Goal: Information Seeking & Learning: Learn about a topic

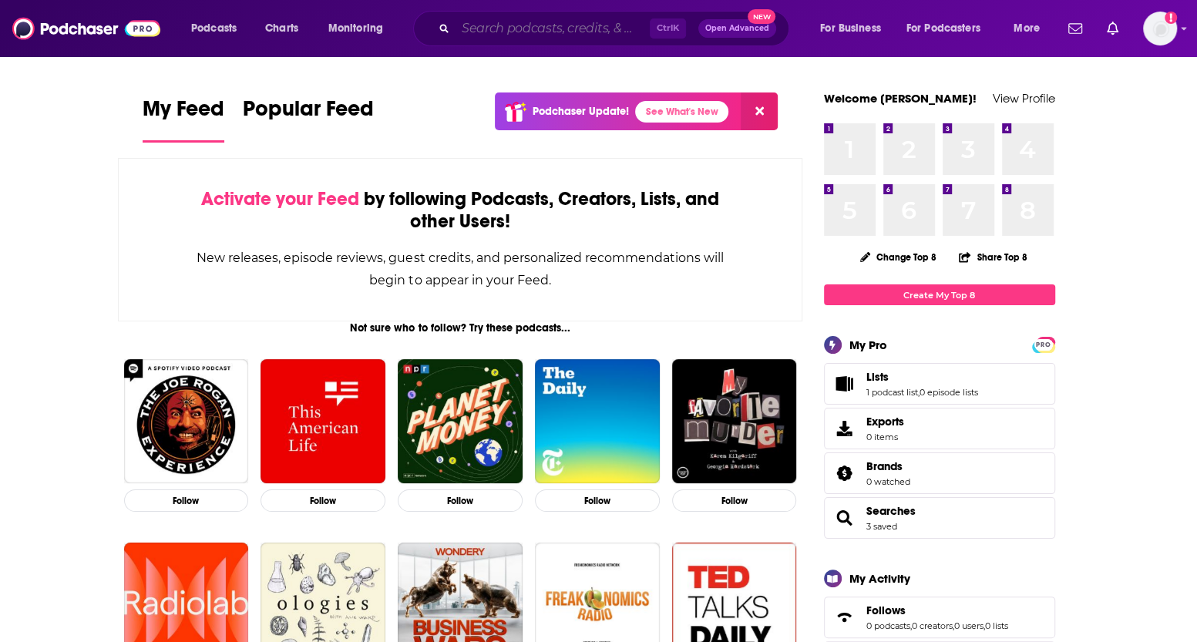
click at [562, 35] on input "Search podcasts, credits, & more..." at bounding box center [553, 28] width 194 height 25
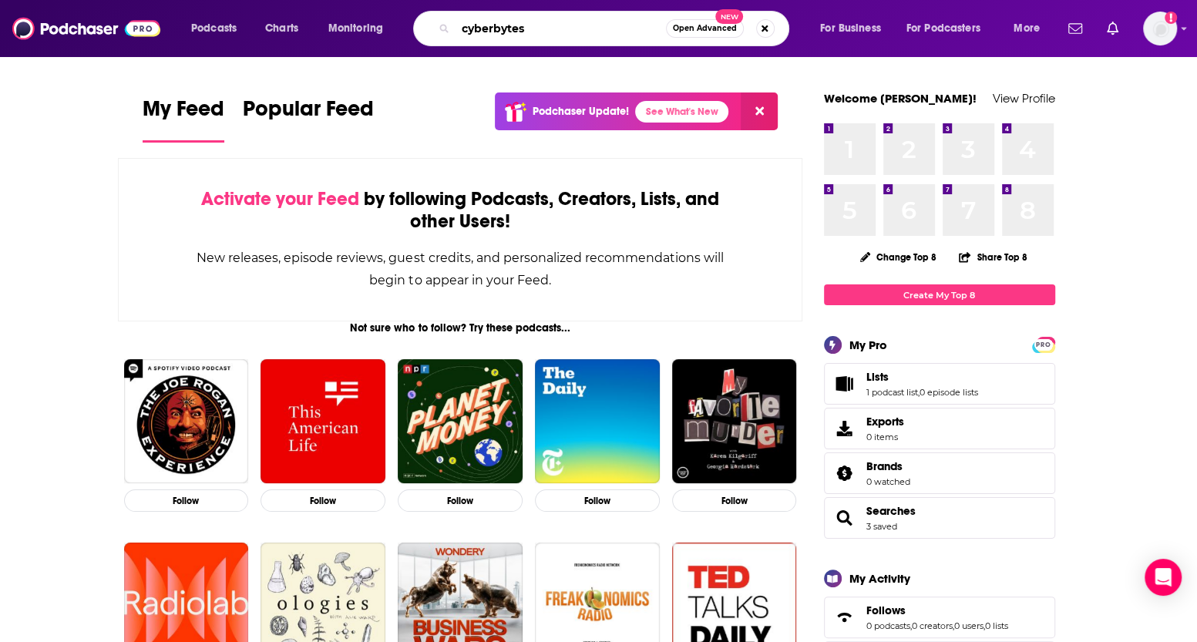
type input "cyberbytes"
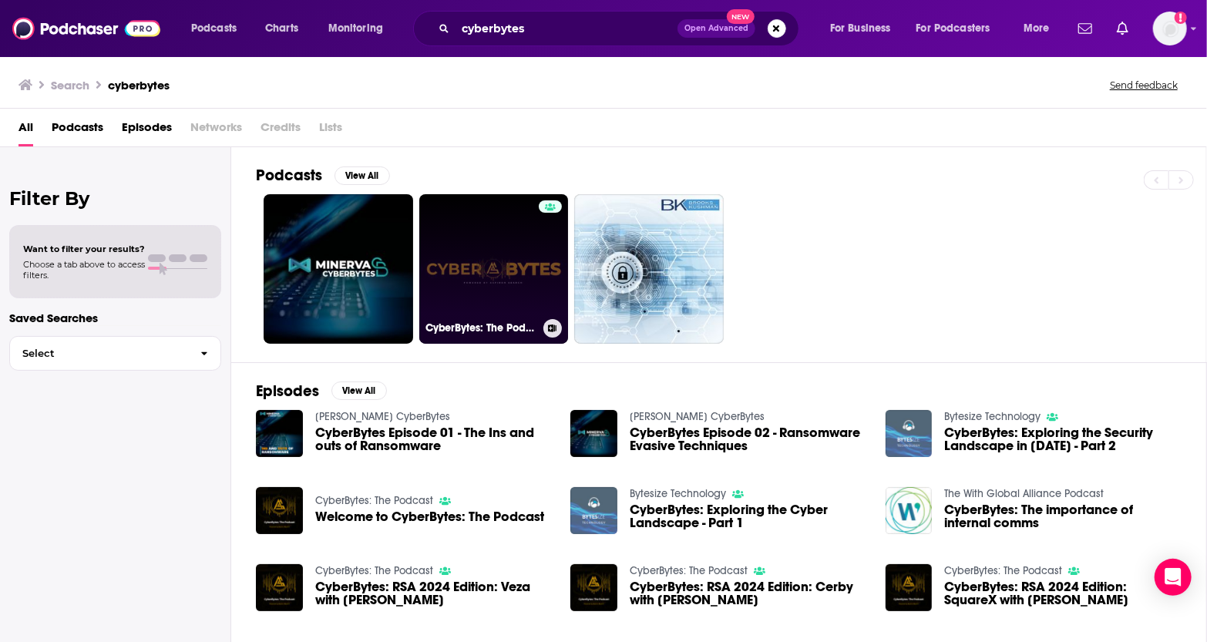
click at [517, 242] on link "CyberBytes: The Podcast" at bounding box center [494, 269] width 150 height 150
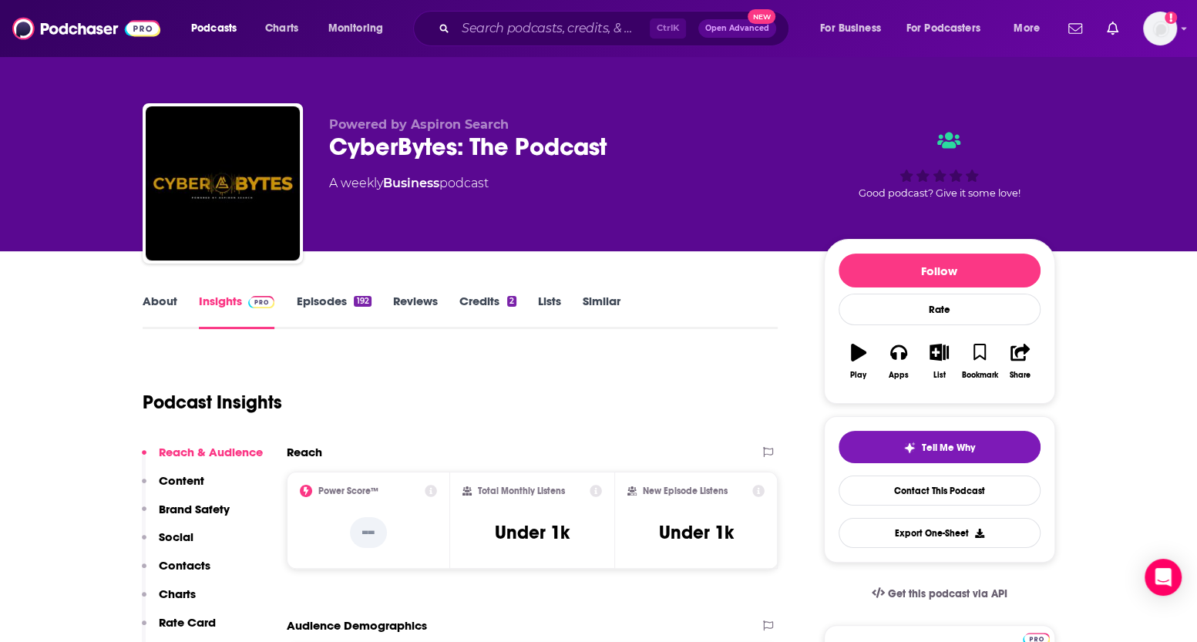
click at [152, 291] on div "About Insights Episodes 192 Reviews Credits 2 Lists Similar" at bounding box center [461, 310] width 636 height 38
click at [160, 304] on link "About" at bounding box center [160, 311] width 35 height 35
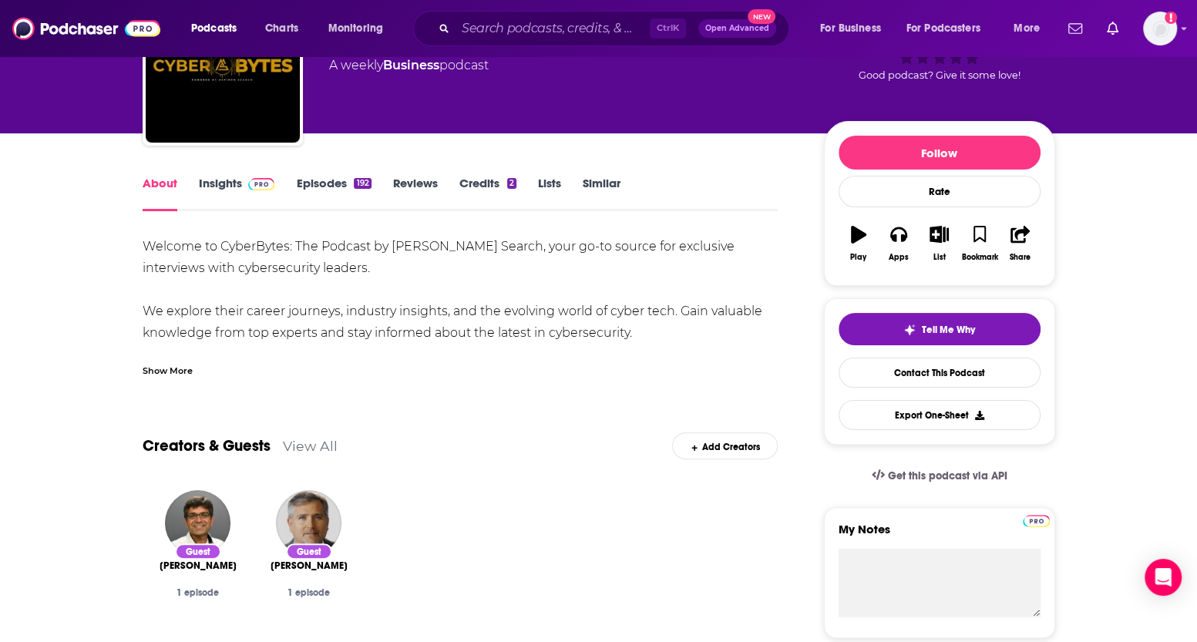
scroll to position [117, 0]
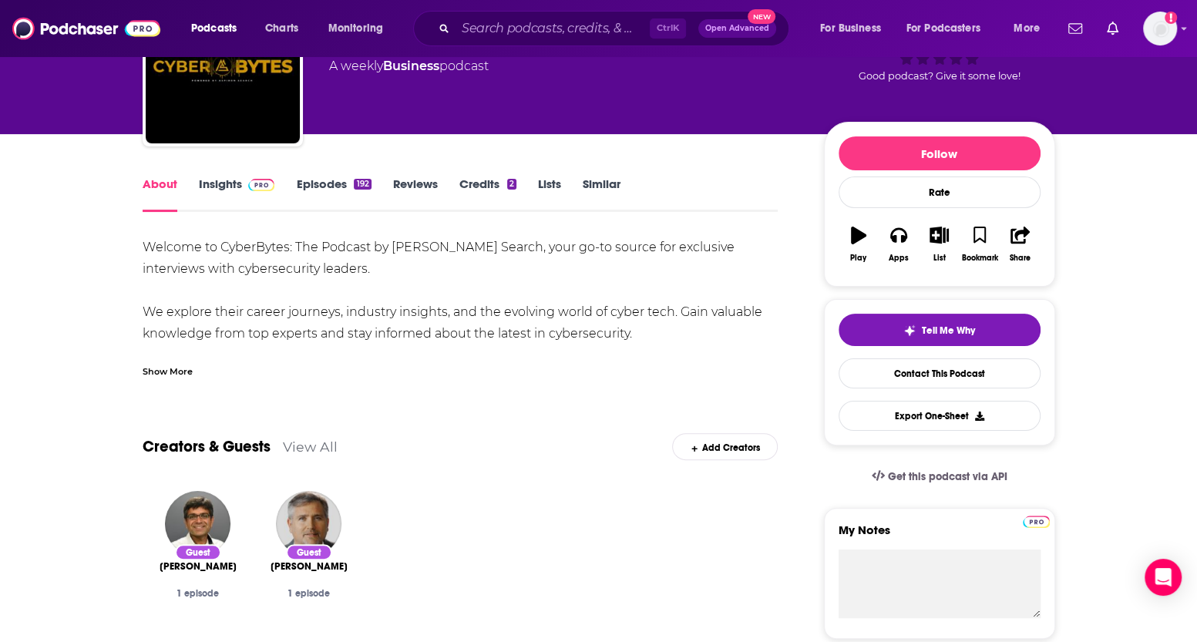
click at [221, 190] on link "Insights" at bounding box center [237, 194] width 76 height 35
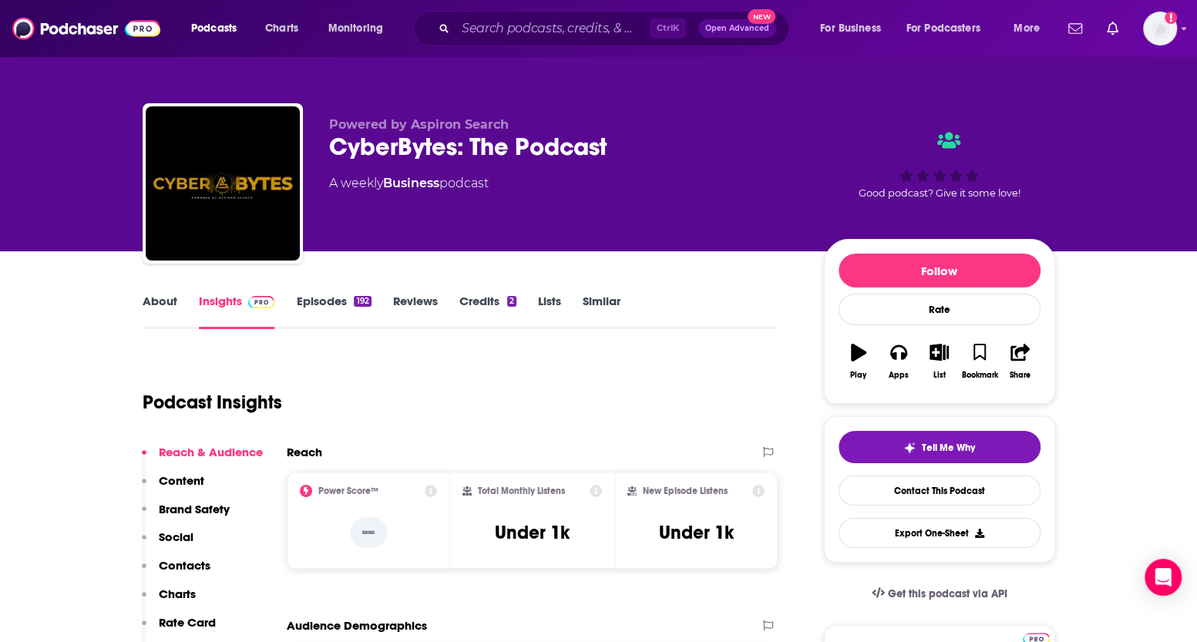
click at [154, 309] on link "About" at bounding box center [160, 311] width 35 height 35
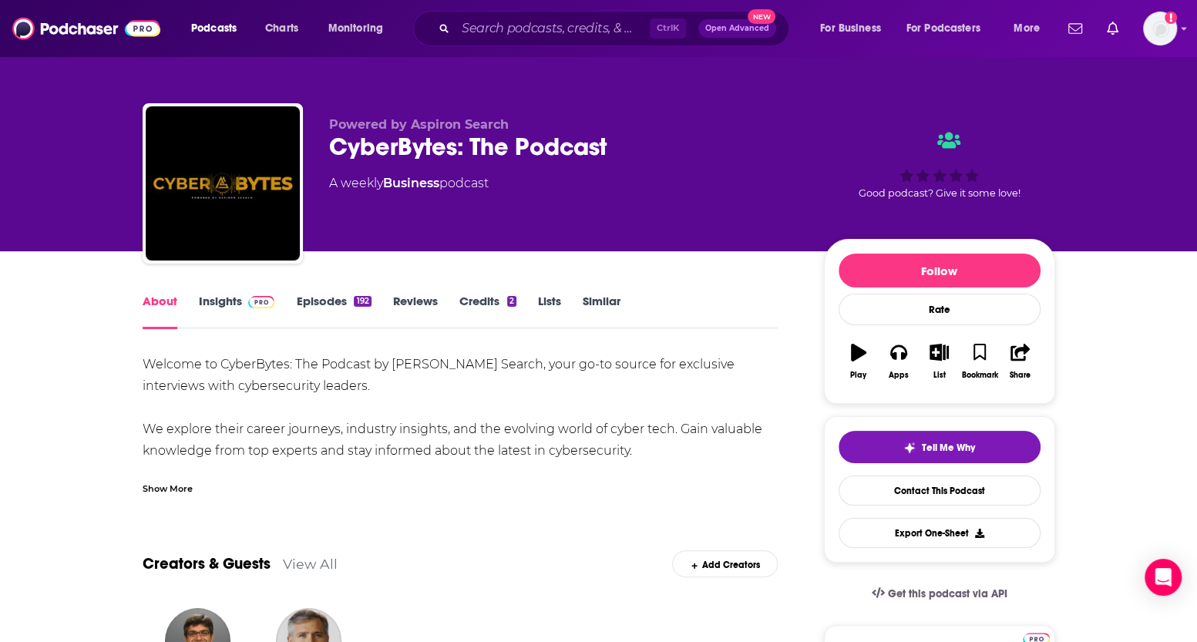
click at [173, 485] on div "Show More" at bounding box center [168, 487] width 50 height 15
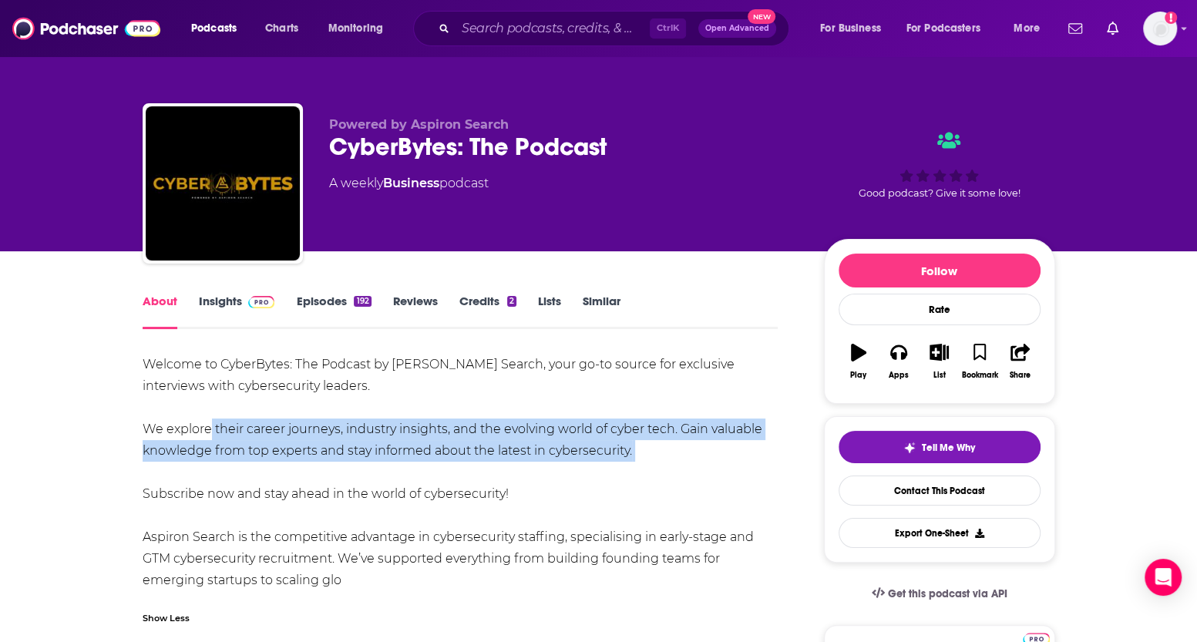
drag, startPoint x: 204, startPoint y: 431, endPoint x: 301, endPoint y: 466, distance: 103.2
click at [301, 466] on div "Welcome to CyberBytes: The Podcast by [PERSON_NAME] Search, your go-to source f…" at bounding box center [461, 472] width 636 height 237
drag, startPoint x: 301, startPoint y: 466, endPoint x: 283, endPoint y: 439, distance: 31.6
click at [283, 439] on div "Welcome to CyberBytes: The Podcast by [PERSON_NAME] Search, your go-to source f…" at bounding box center [461, 472] width 636 height 237
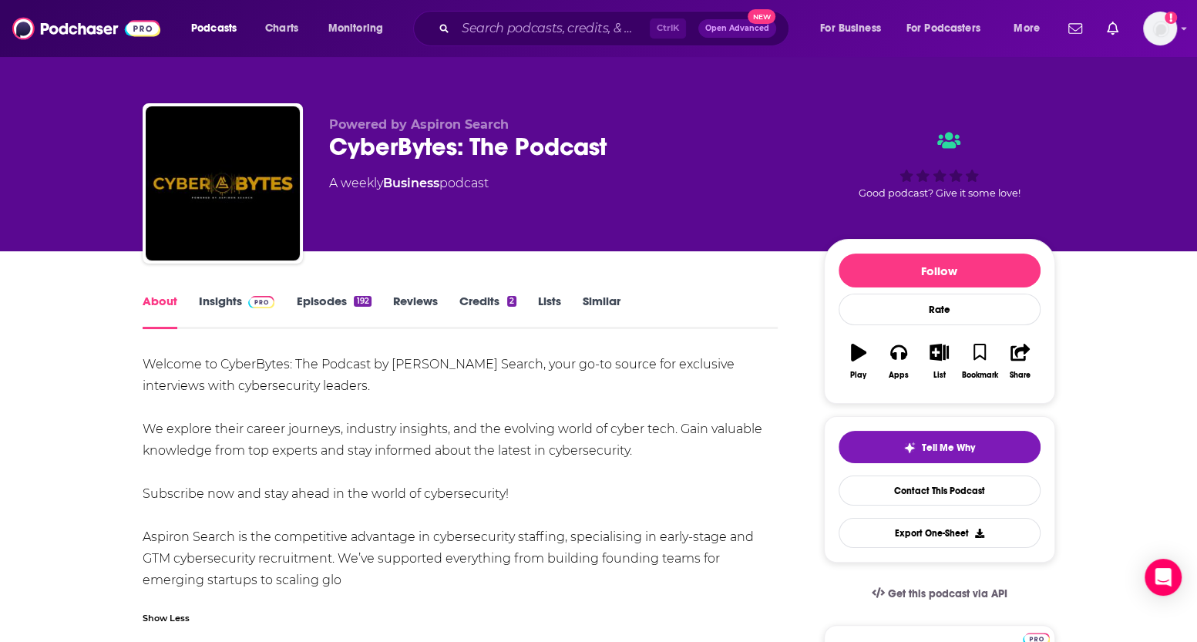
drag, startPoint x: 291, startPoint y: 360, endPoint x: 399, endPoint y: 586, distance: 250.0
click at [399, 586] on div "Welcome to CyberBytes: The Podcast by [PERSON_NAME] Search, your go-to source f…" at bounding box center [461, 472] width 636 height 237
copy div "The Podcast by Aspiron Search, your go-to source for exclusive interviews with …"
